Goal: Check status: Check status

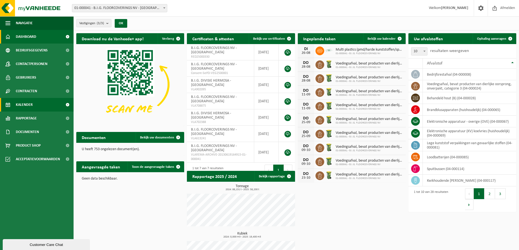
click at [23, 106] on span "Kalender" at bounding box center [24, 105] width 17 height 14
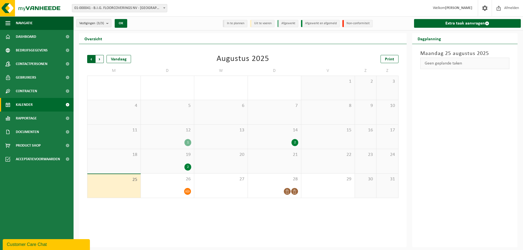
click at [97, 60] on span "Volgende" at bounding box center [100, 59] width 8 height 8
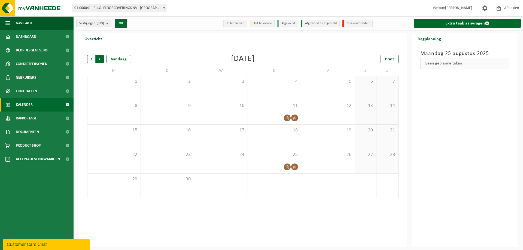
click at [92, 59] on span "Vorige" at bounding box center [91, 59] width 8 height 8
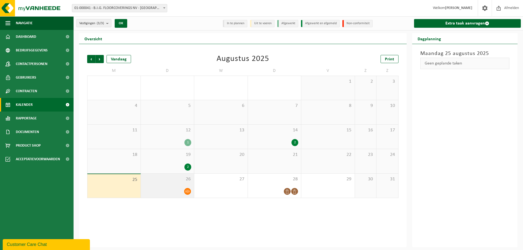
click at [170, 187] on div "26" at bounding box center [167, 186] width 53 height 24
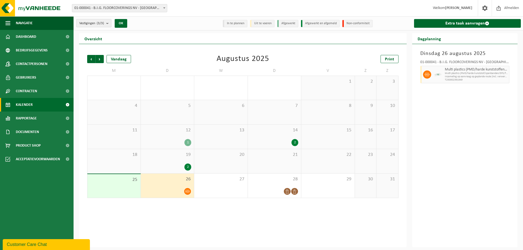
click at [109, 24] on b "submit" at bounding box center [108, 23] width 5 height 8
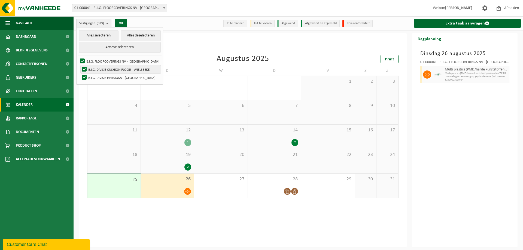
click at [85, 69] on label "B.I.G. DIVISIE CUSHION FLOOR - WIELSBEKE" at bounding box center [121, 69] width 80 height 8
click at [80, 65] on input "B.I.G. DIVISIE CUSHION FLOOR - WIELSBEKE" at bounding box center [80, 65] width 0 height 0
checkbox input "false"
click at [85, 76] on label "B.I.G. DIVISIE HERMOSA - [GEOGRAPHIC_DATA]" at bounding box center [121, 78] width 80 height 8
click at [80, 74] on input "B.I.G. DIVISIE HERMOSA - [GEOGRAPHIC_DATA]" at bounding box center [80, 73] width 0 height 0
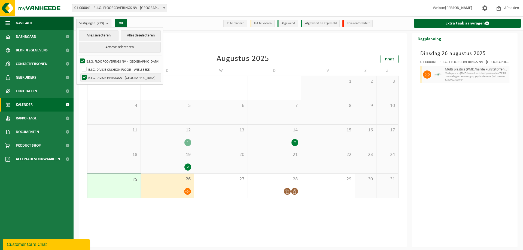
checkbox input "false"
click at [120, 24] on button "OK" at bounding box center [121, 23] width 13 height 9
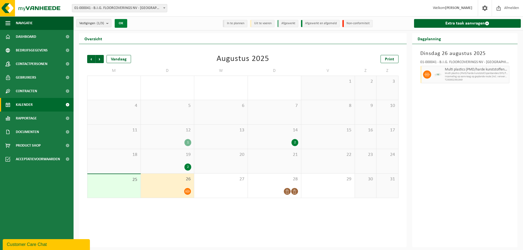
click at [125, 24] on button "OK" at bounding box center [121, 23] width 13 height 9
click at [100, 59] on span "Volgende" at bounding box center [100, 59] width 8 height 8
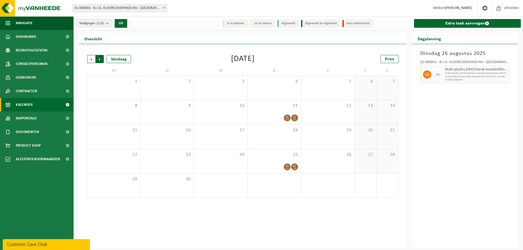
click at [91, 60] on span "Vorige" at bounding box center [91, 59] width 8 height 8
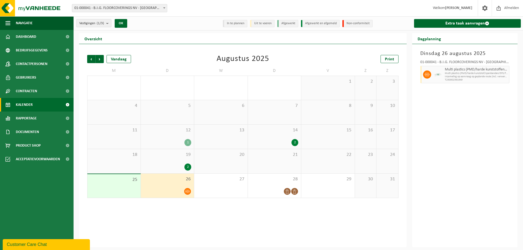
click at [91, 60] on span "Vorige" at bounding box center [91, 59] width 8 height 8
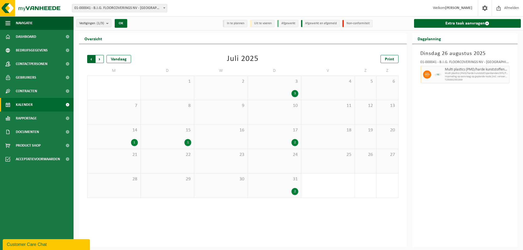
click at [100, 59] on span "Volgende" at bounding box center [100, 59] width 8 height 8
